Goal: Information Seeking & Learning: Check status

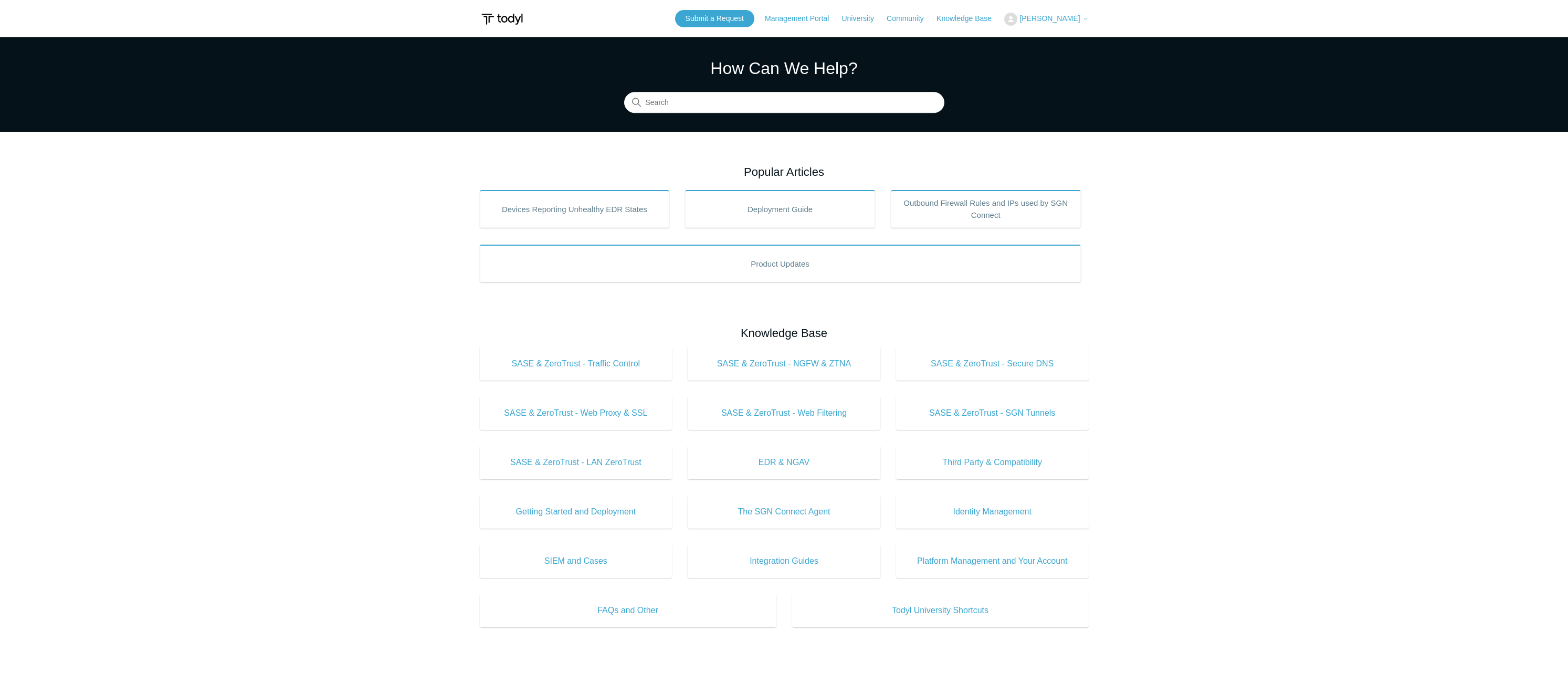
click at [1060, 18] on span "[PERSON_NAME]" at bounding box center [1049, 18] width 60 height 9
click at [1060, 38] on link "My Support Requests" at bounding box center [1056, 41] width 102 height 18
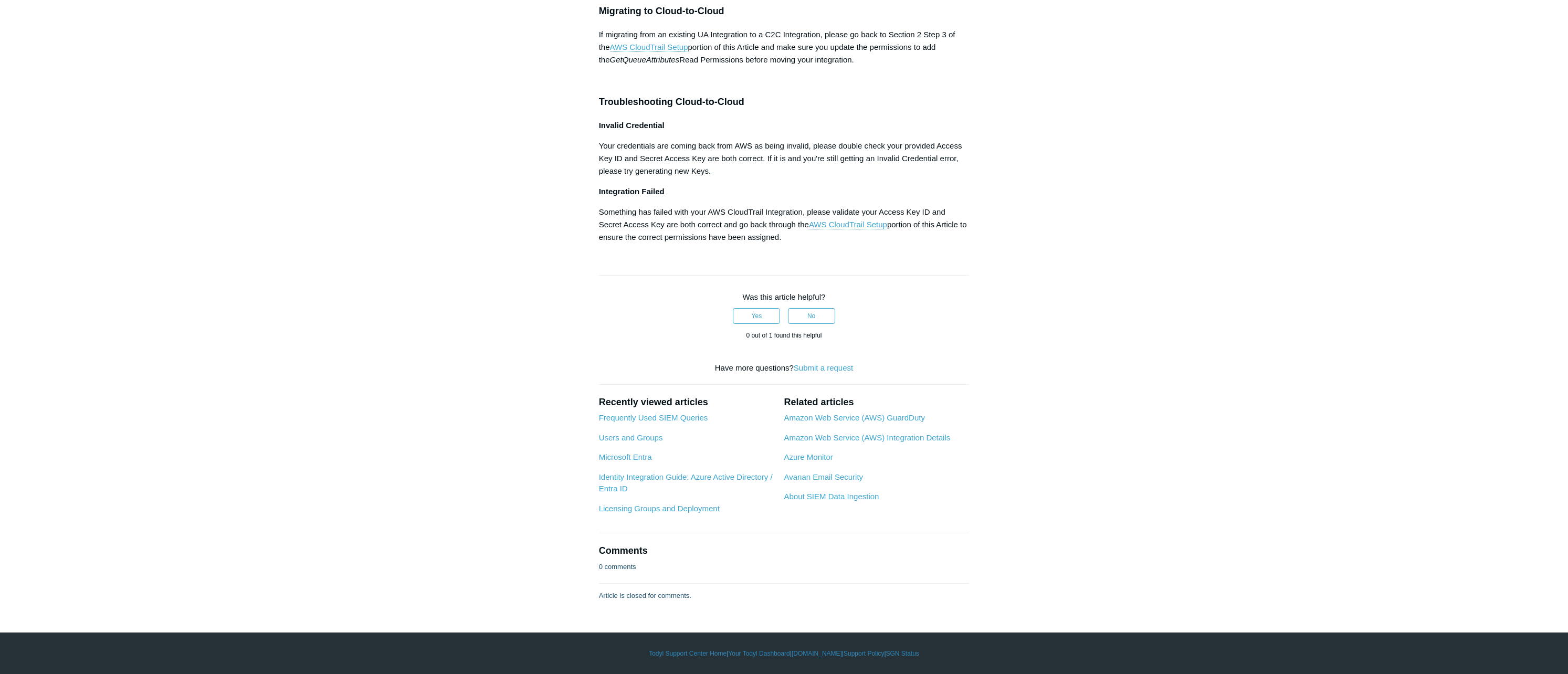
scroll to position [6353, 0]
